Goal: Find specific page/section: Find specific page/section

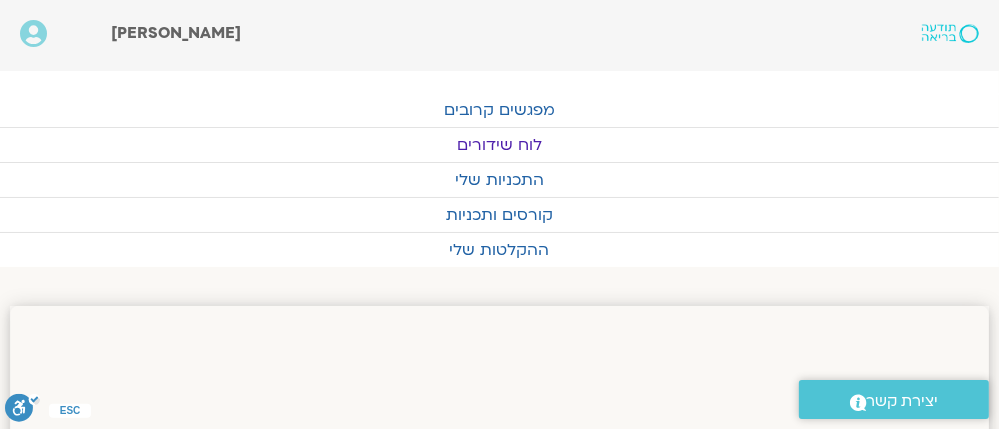
click at [509, 136] on link "לוח שידורים" at bounding box center [499, 145] width 999 height 34
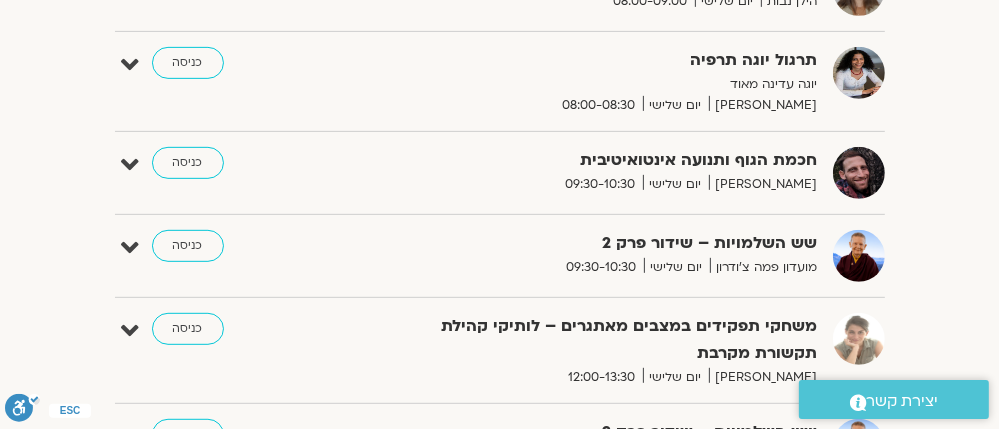
scroll to position [880, 0]
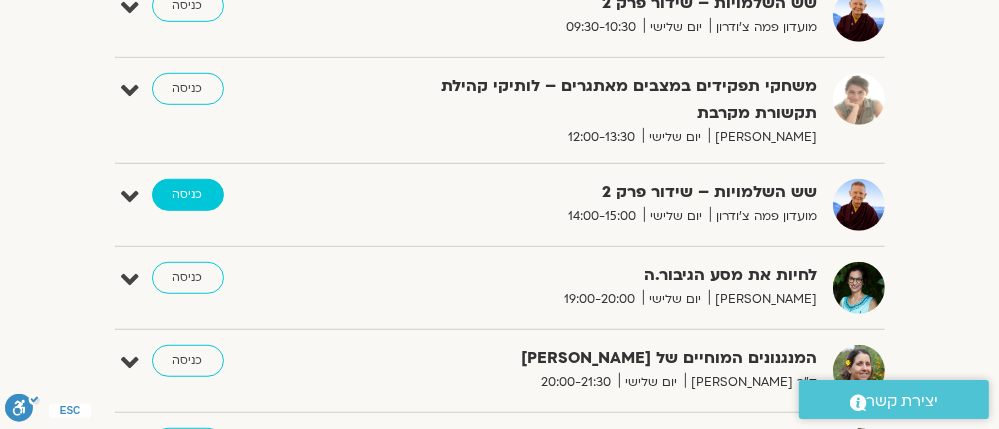
click at [188, 187] on link "כניסה" at bounding box center [188, 195] width 72 height 32
